Goal: Transaction & Acquisition: Purchase product/service

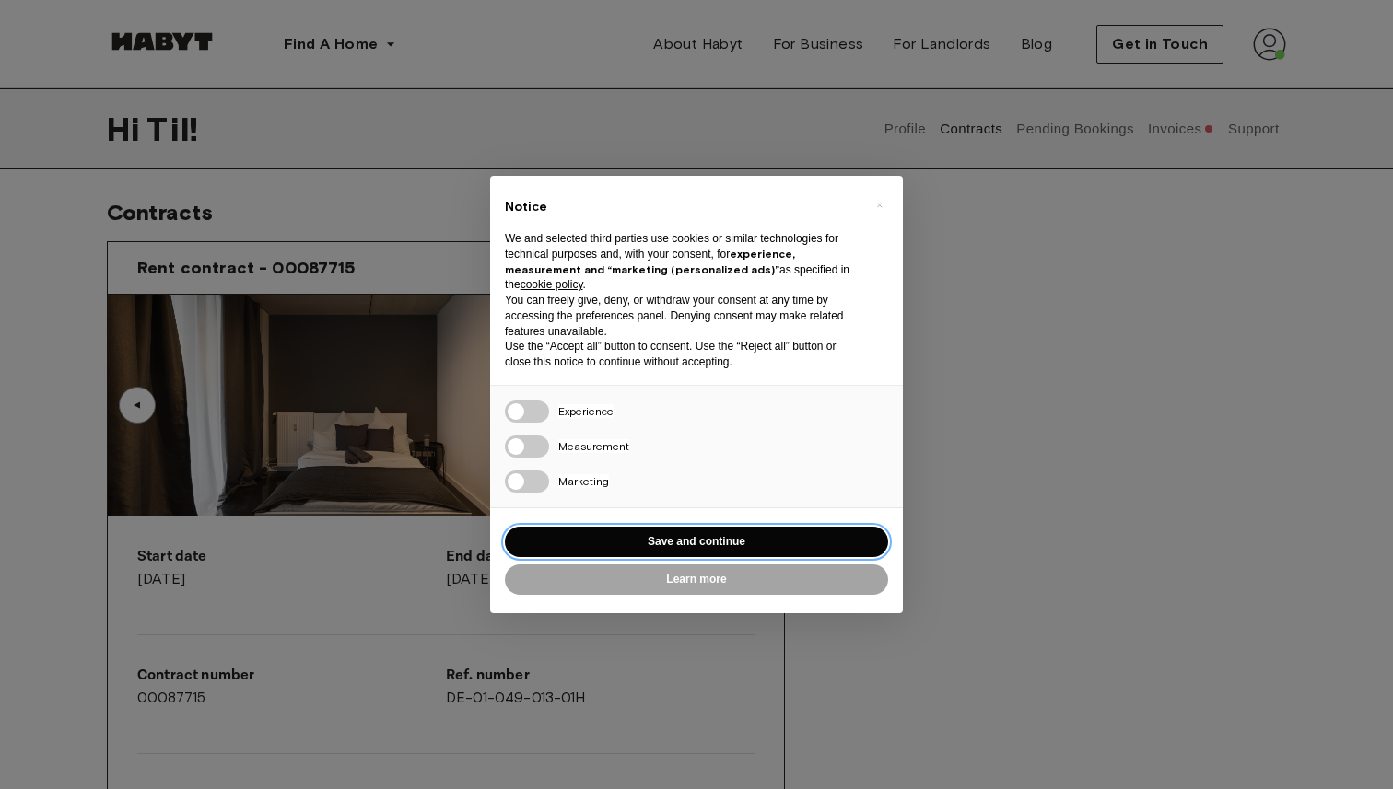
click at [735, 534] on button "Save and continue" at bounding box center [696, 542] width 383 height 30
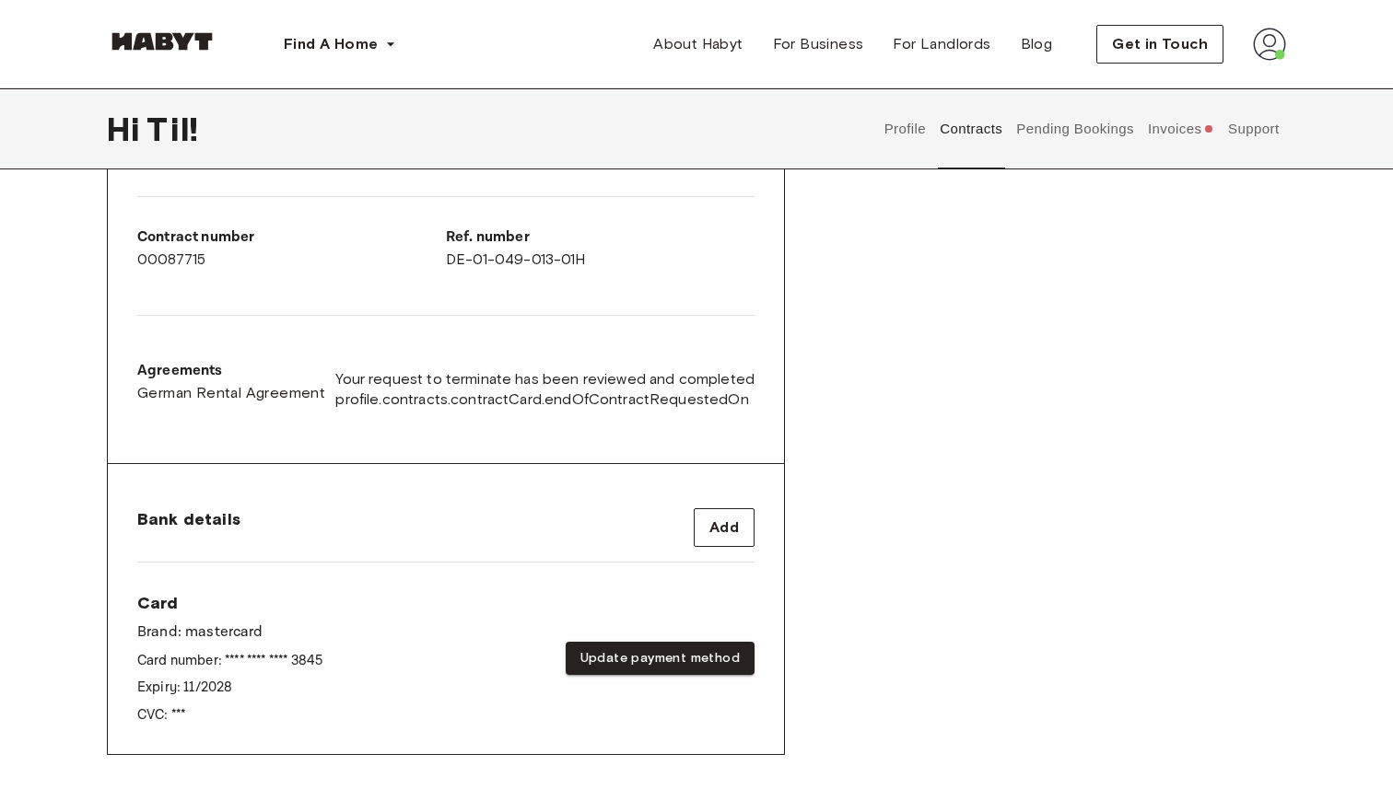
scroll to position [453, 0]
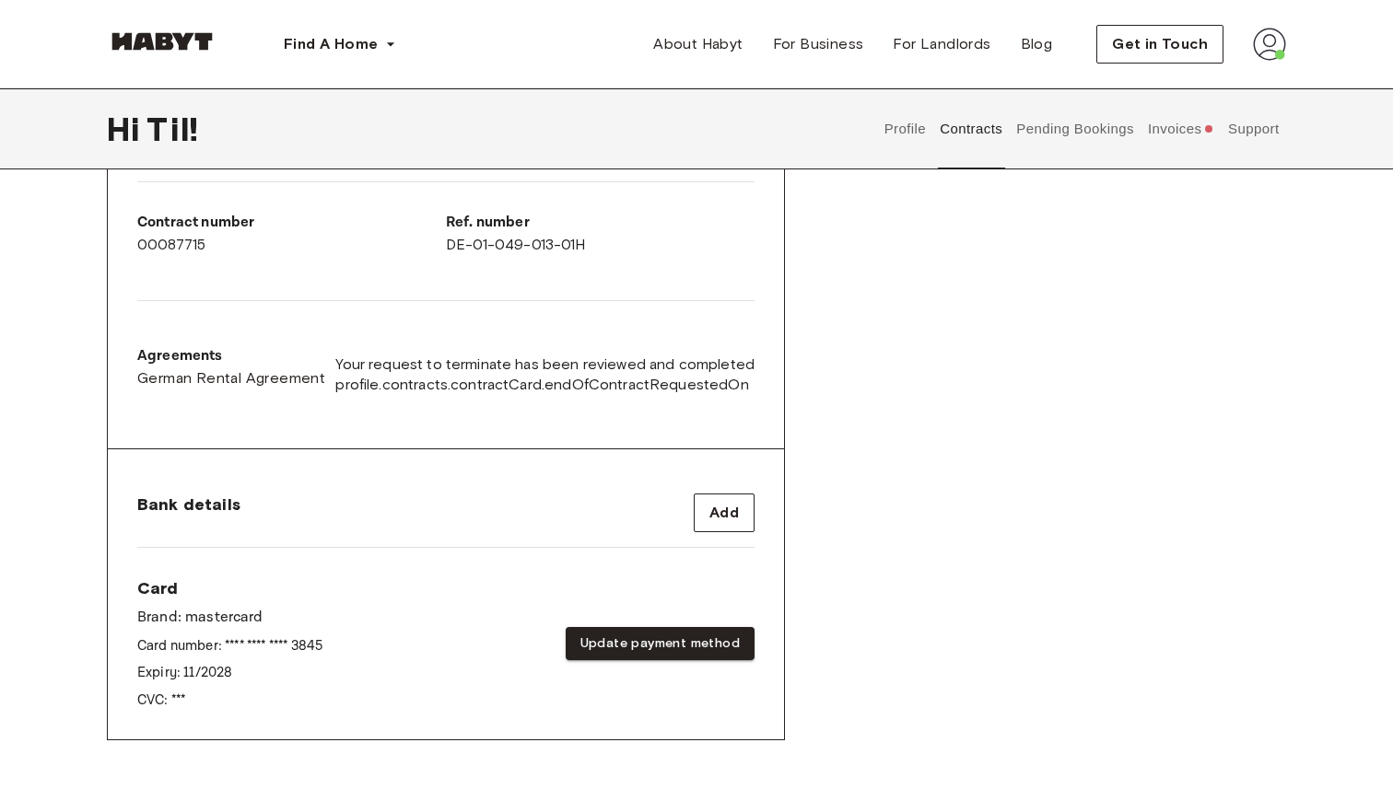
click at [445, 387] on span "profile.contracts.contractCard.endOfContractRequestedOn" at bounding box center [544, 385] width 419 height 20
type textarea "*********"
click at [445, 387] on span "profile.contracts.contractCard.endOfContractRequestedOn" at bounding box center [544, 385] width 419 height 20
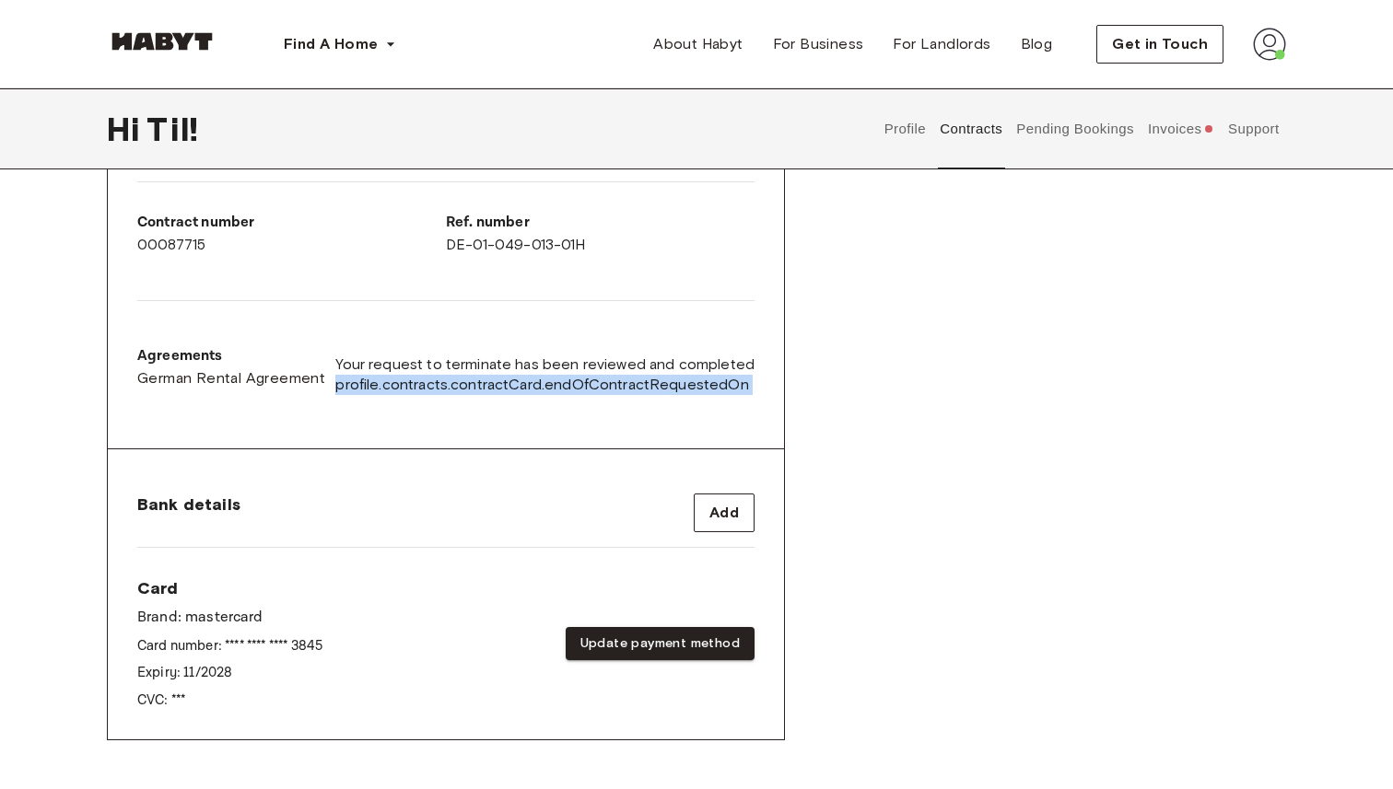
click at [445, 387] on span "profile.contracts.contractCard.endOfContractRequestedOn" at bounding box center [544, 385] width 419 height 20
click at [470, 411] on div "Agreements German Rental Agreement Your request to terminate has been reviewed …" at bounding box center [445, 375] width 617 height 88
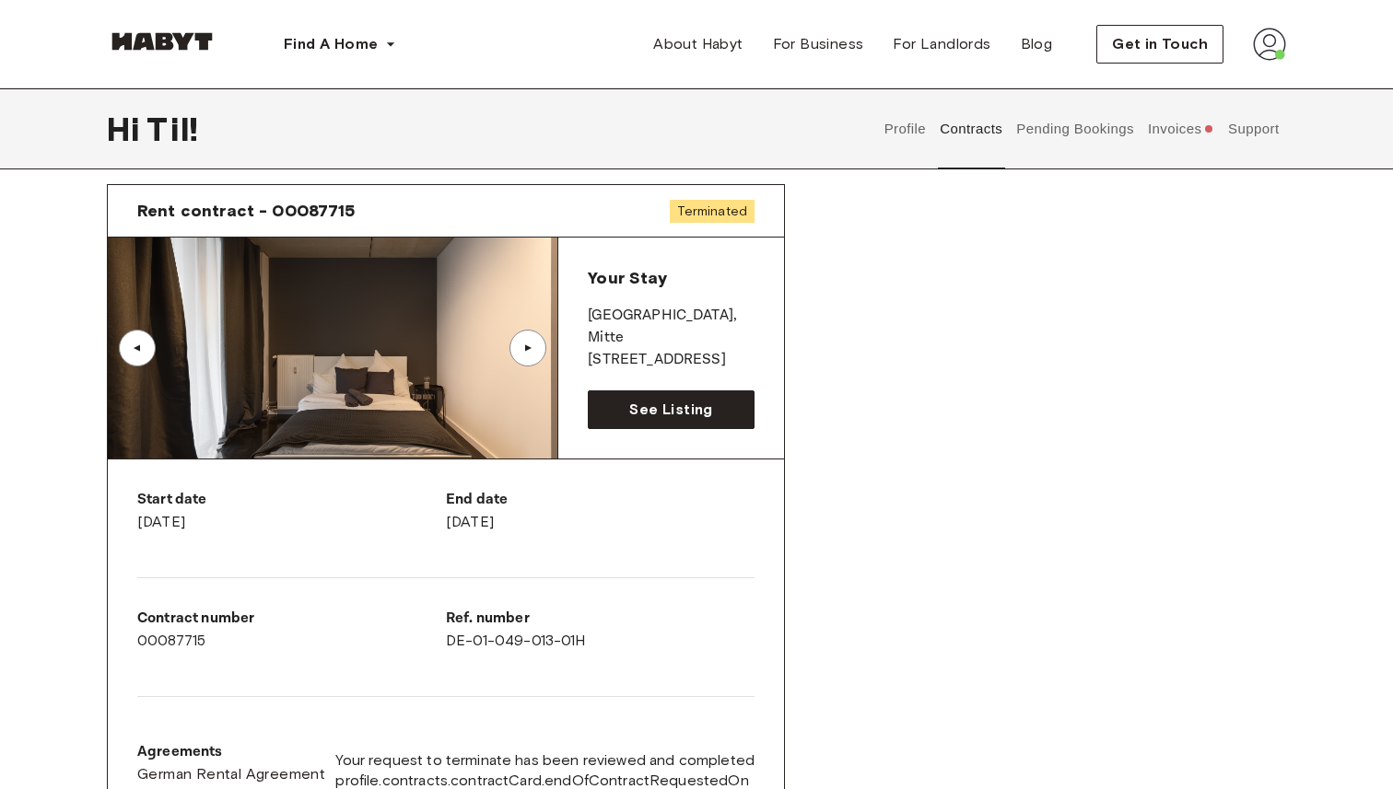
scroll to position [0, 0]
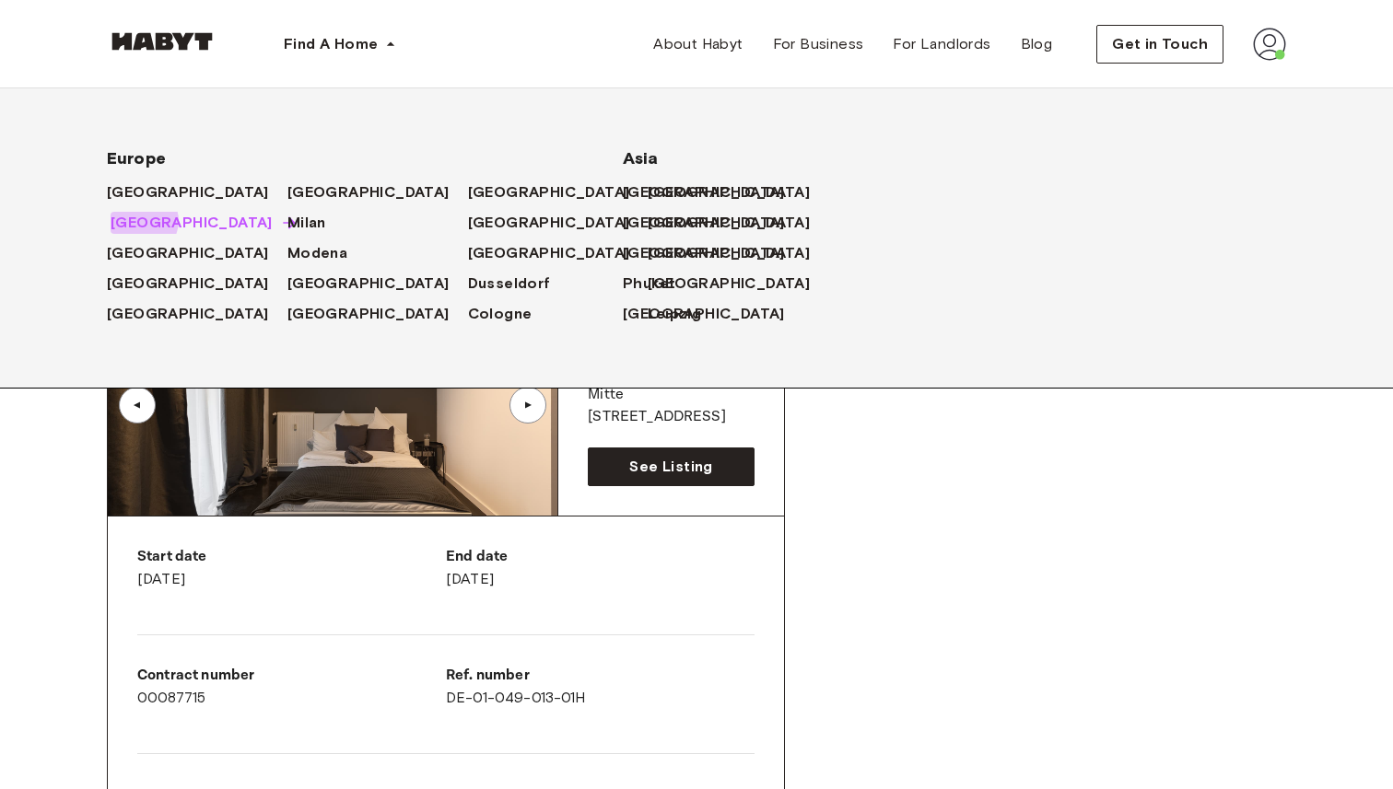
click at [143, 222] on span "[GEOGRAPHIC_DATA]" at bounding box center [192, 223] width 162 height 22
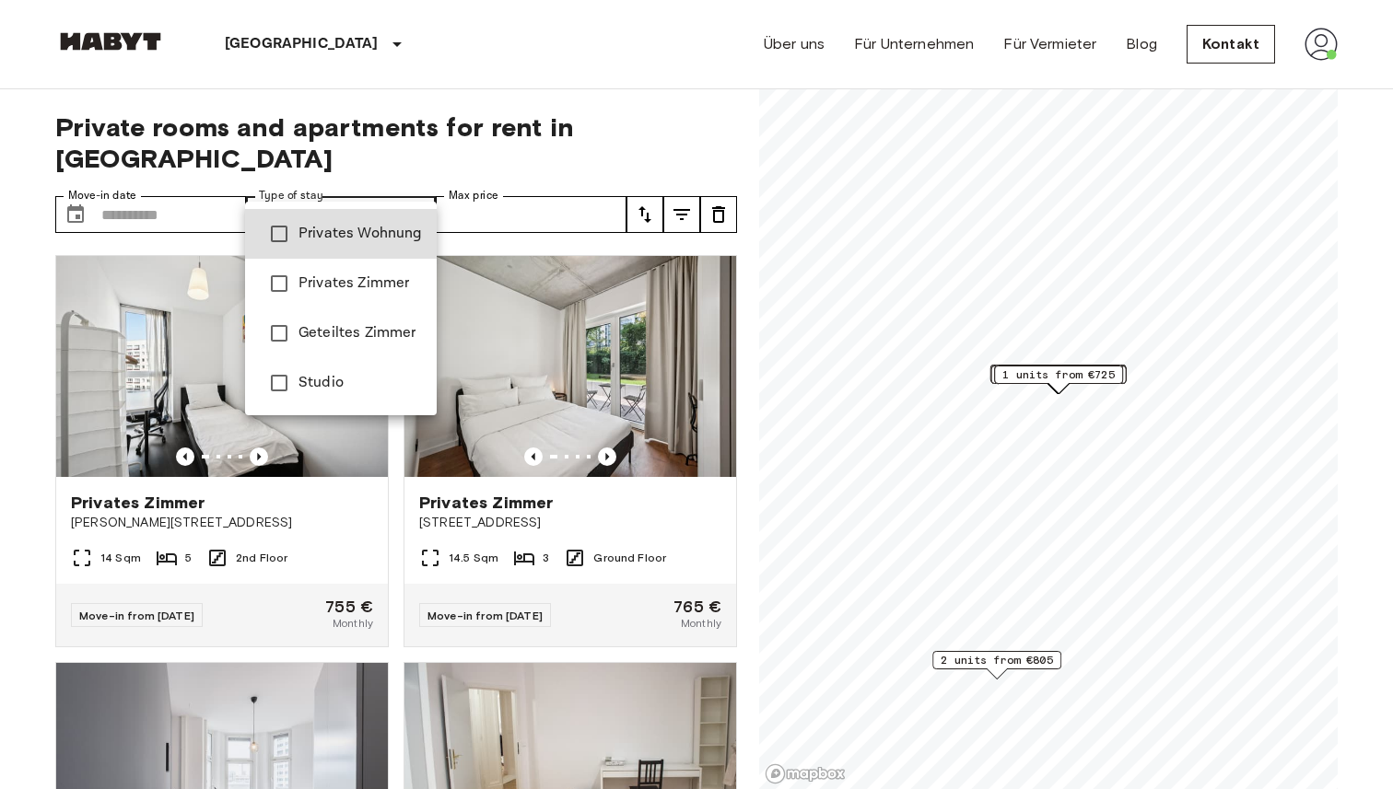
click at [331, 385] on span "Studio" at bounding box center [359, 383] width 123 height 22
type input "******"
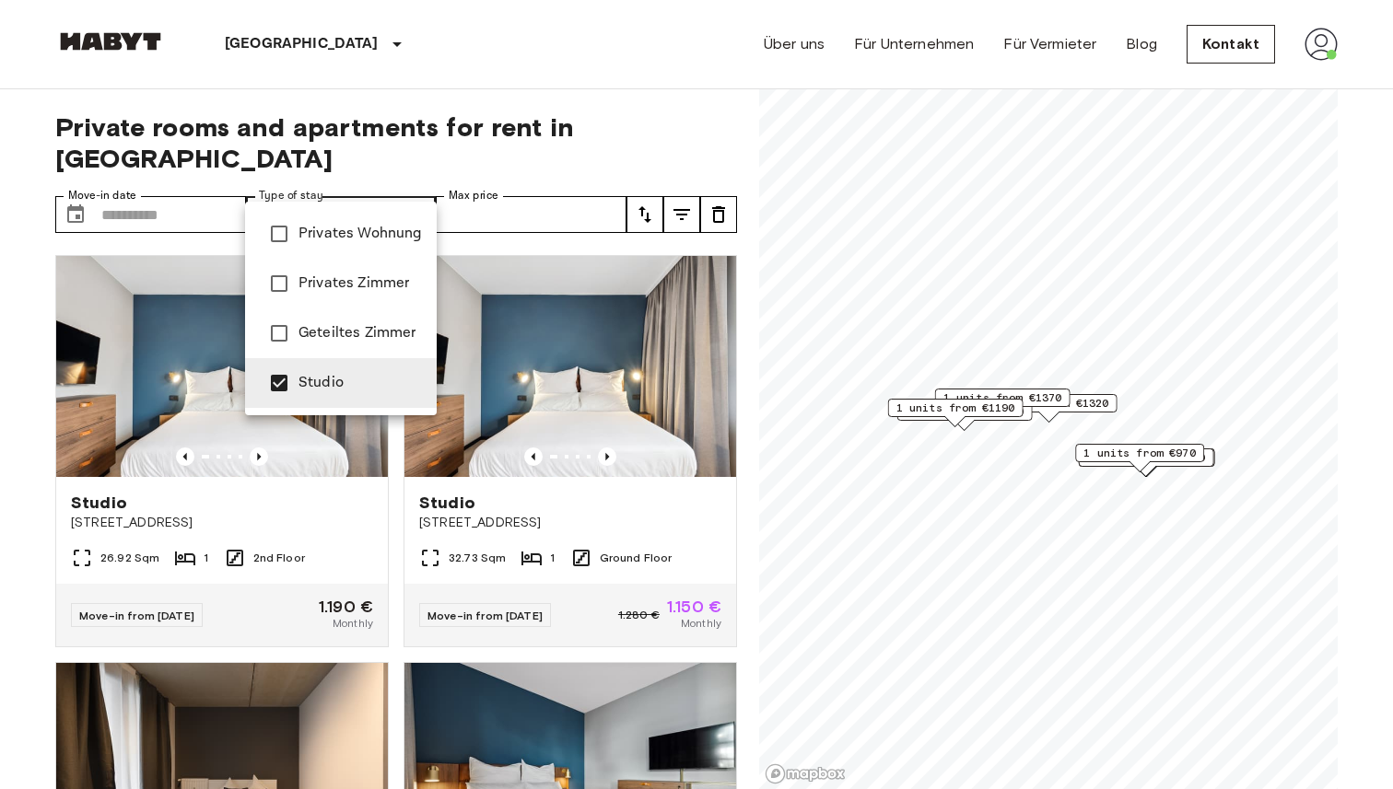
click at [481, 99] on div at bounding box center [696, 394] width 1393 height 789
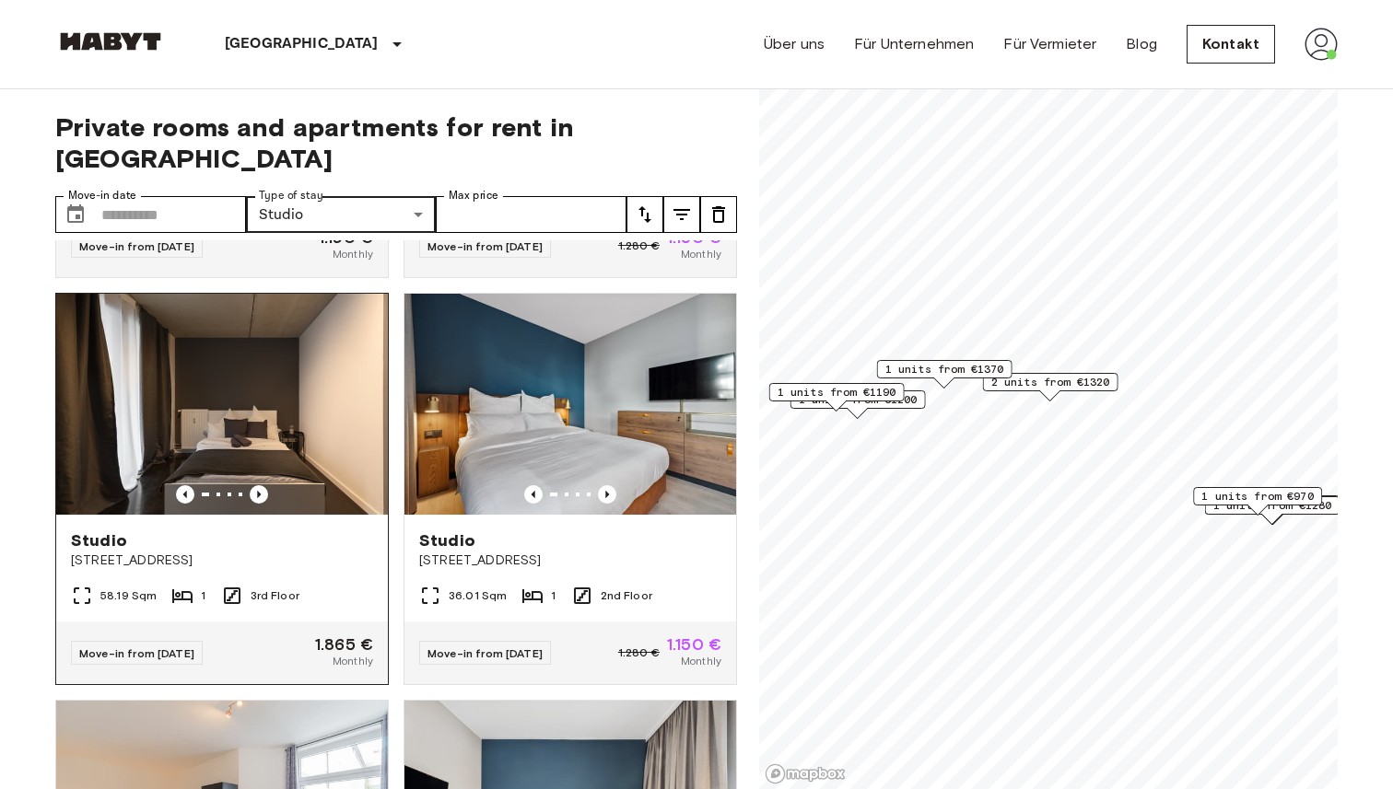
scroll to position [388, 0]
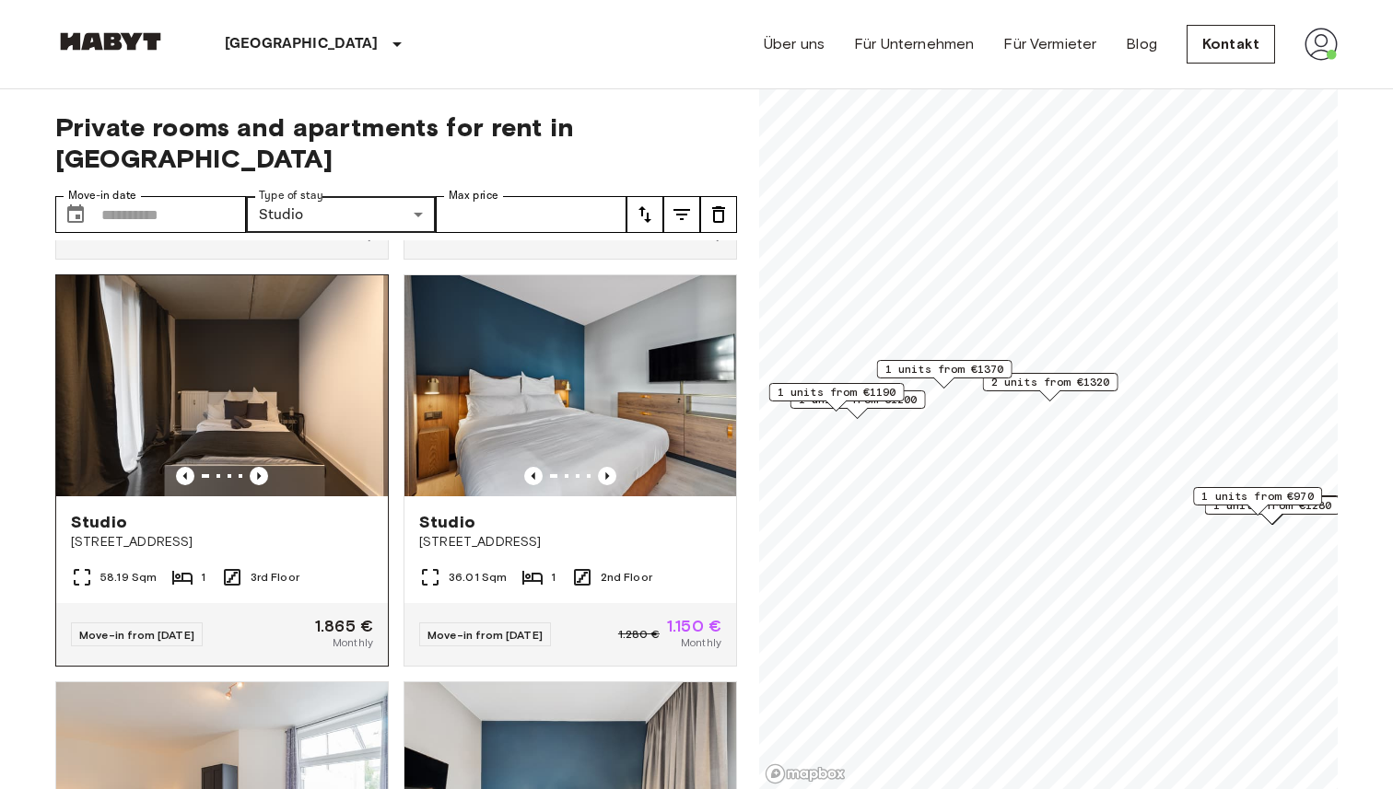
click at [175, 533] on span "[STREET_ADDRESS]" at bounding box center [222, 542] width 302 height 18
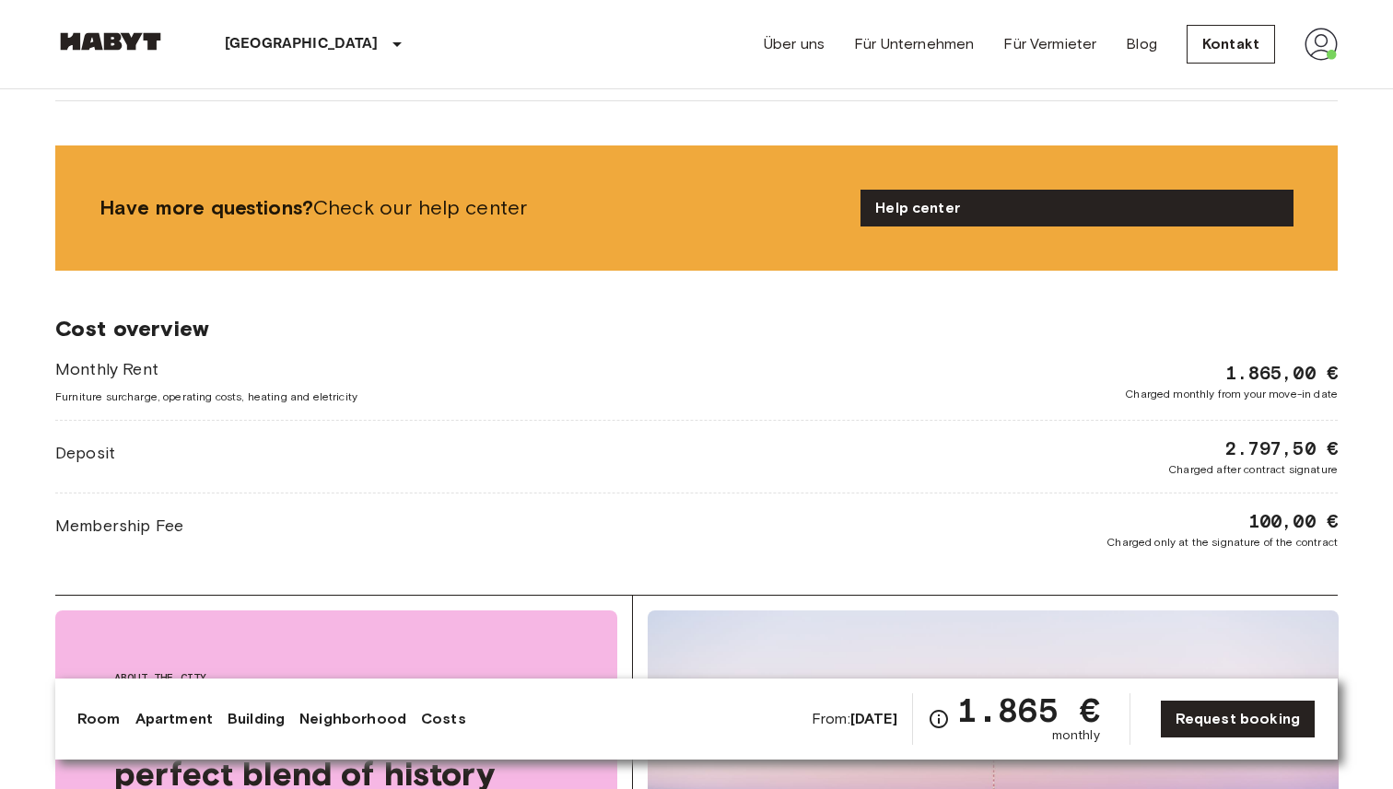
scroll to position [2026, 0]
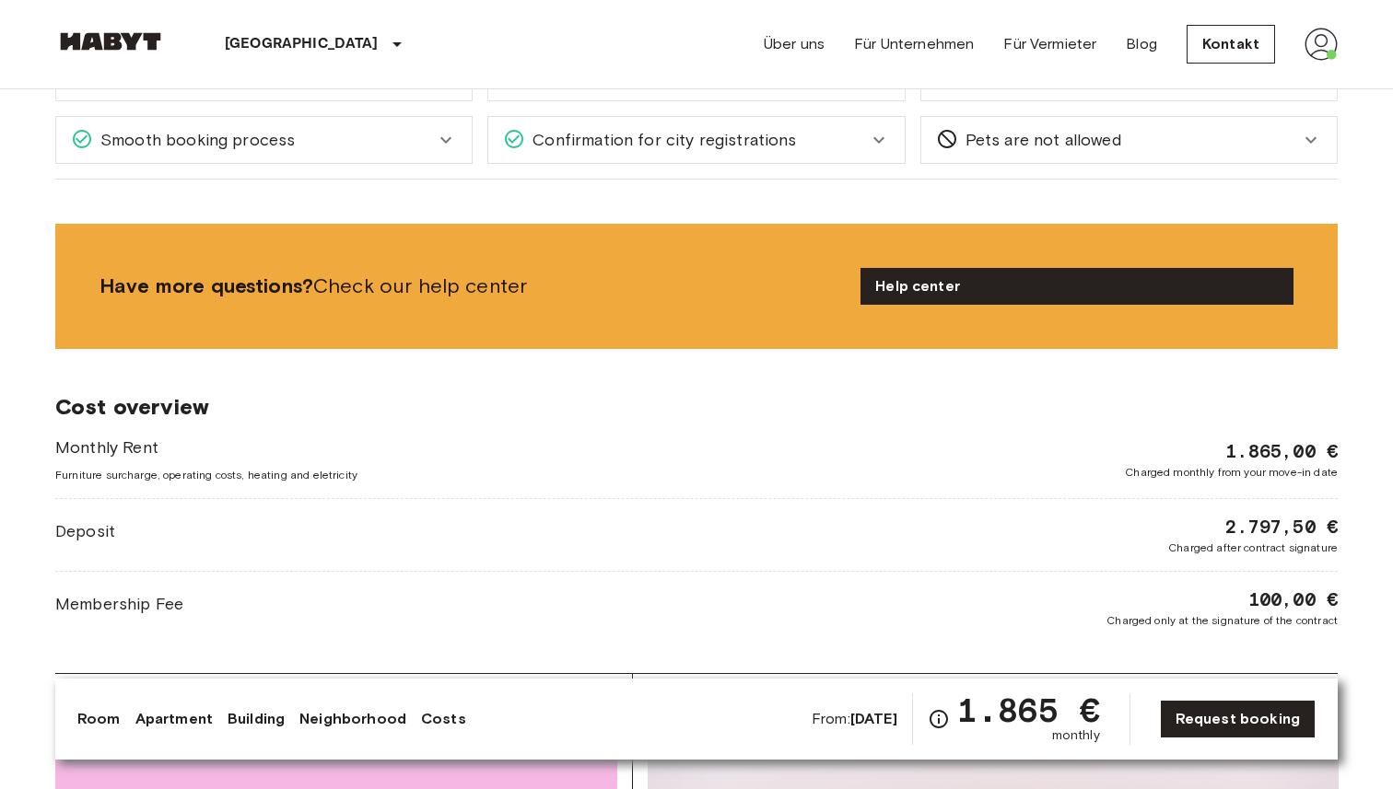
click at [523, 193] on div "[GEOGRAPHIC_DATA] [GEOGRAPHIC_DATA] [GEOGRAPHIC_DATA] Studio From [DATE][STREET…" at bounding box center [696, 209] width 1327 height 4291
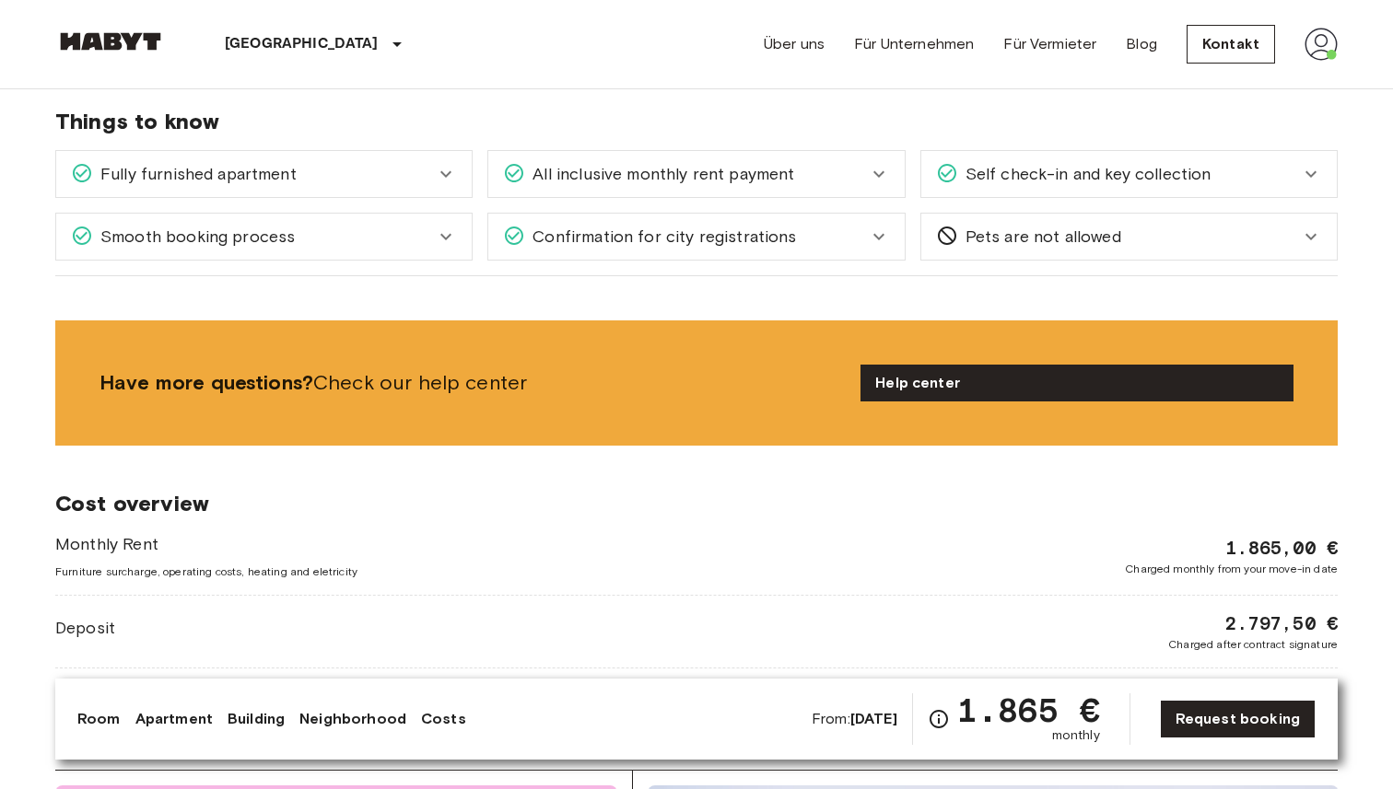
scroll to position [1924, 0]
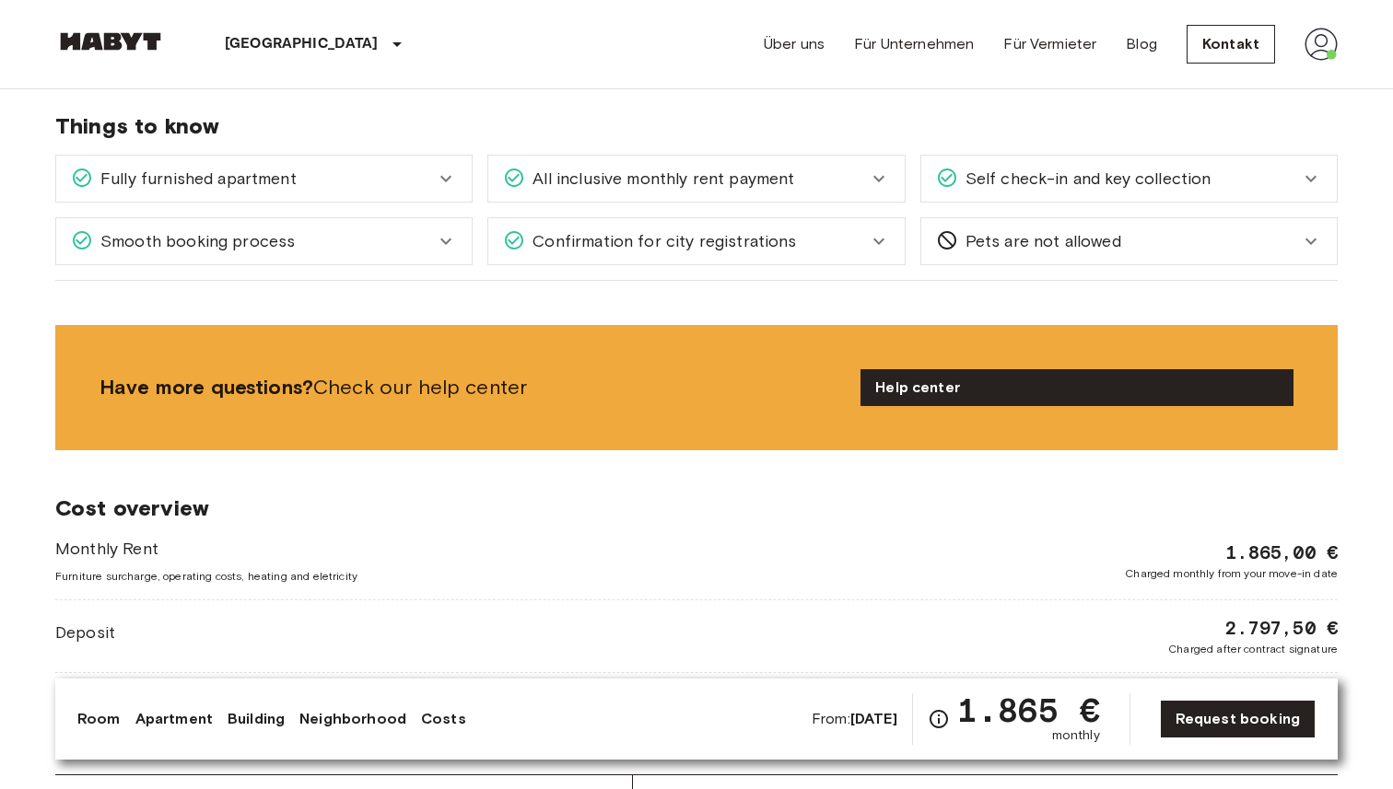
click at [573, 306] on div "[GEOGRAPHIC_DATA] [GEOGRAPHIC_DATA] [GEOGRAPHIC_DATA] Studio From [DATE][STREET…" at bounding box center [696, 310] width 1327 height 4291
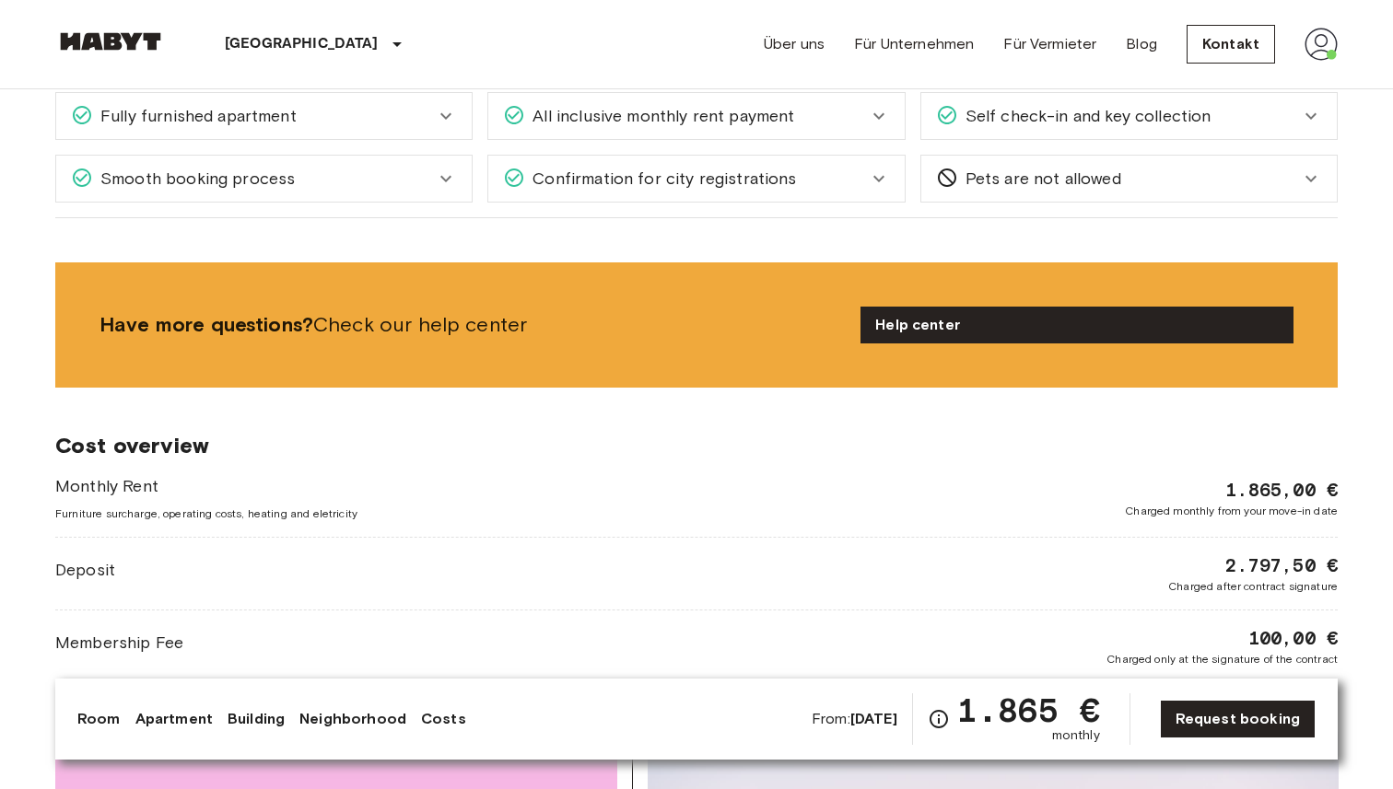
scroll to position [2041, 0]
